Goal: Book appointment/travel/reservation

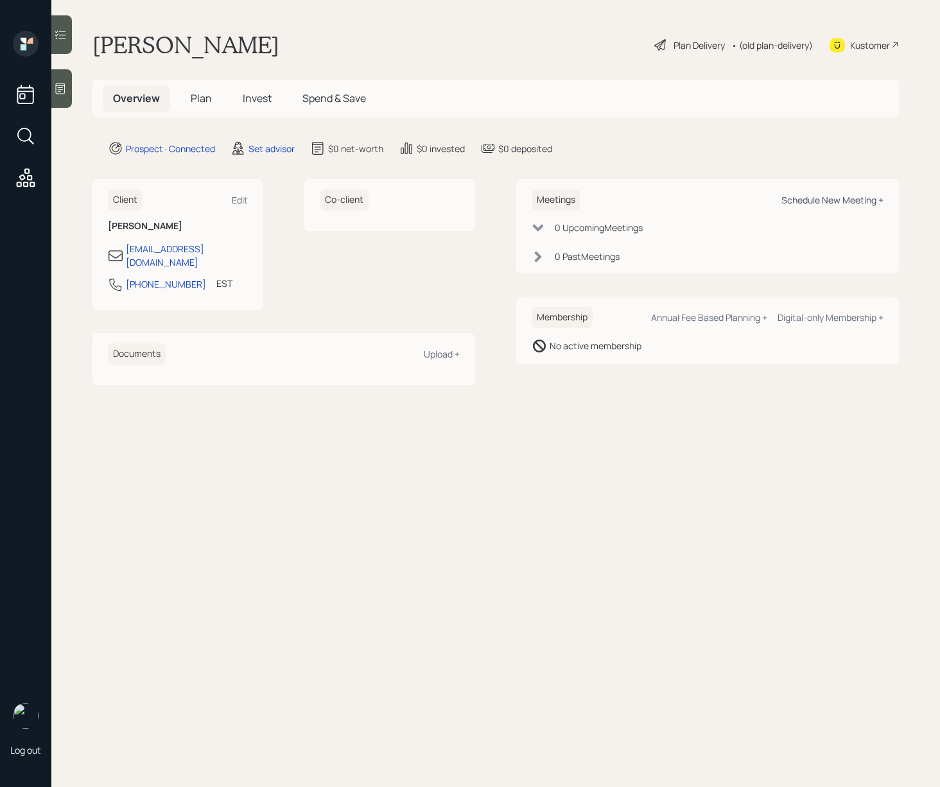
click at [808, 202] on div "Schedule New Meeting +" at bounding box center [832, 200] width 102 height 12
select select "round-[PERSON_NAME]"
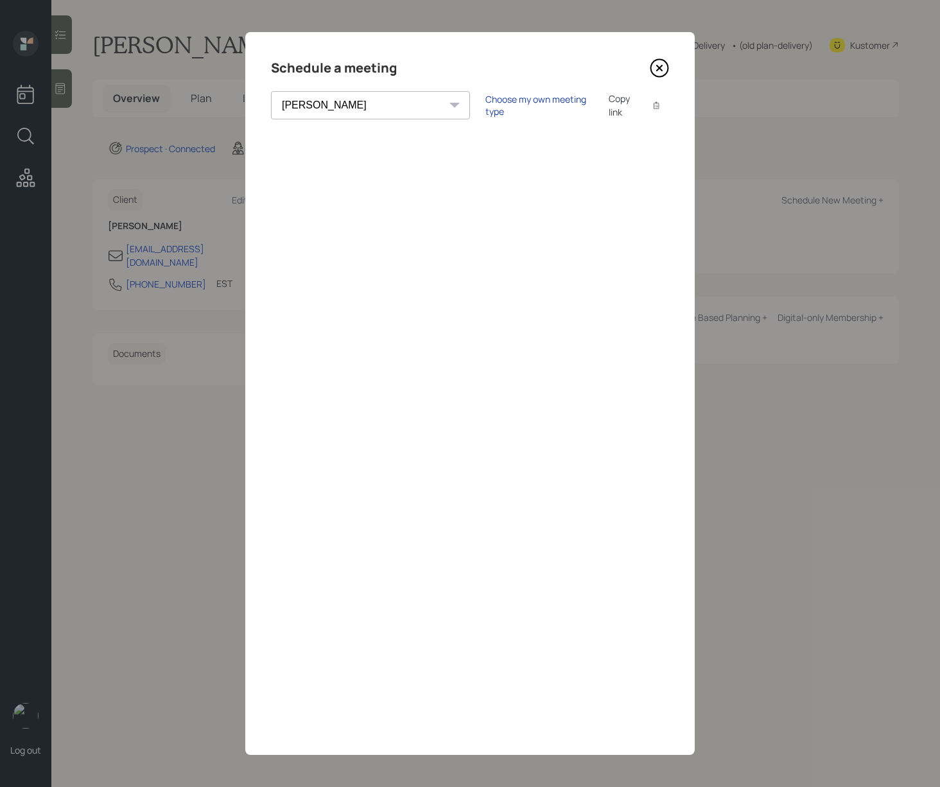
click at [485, 104] on div "Choose my own meeting type" at bounding box center [539, 105] width 108 height 24
click at [508, 107] on div "Use meeting type for lifecycle stage" at bounding box center [582, 105] width 148 height 12
click at [485, 96] on div "Choose my own meeting type Copy link Copy text" at bounding box center [577, 105] width 184 height 27
click at [485, 102] on div "Choose my own meeting type" at bounding box center [539, 105] width 108 height 24
